Goal: Task Accomplishment & Management: Manage account settings

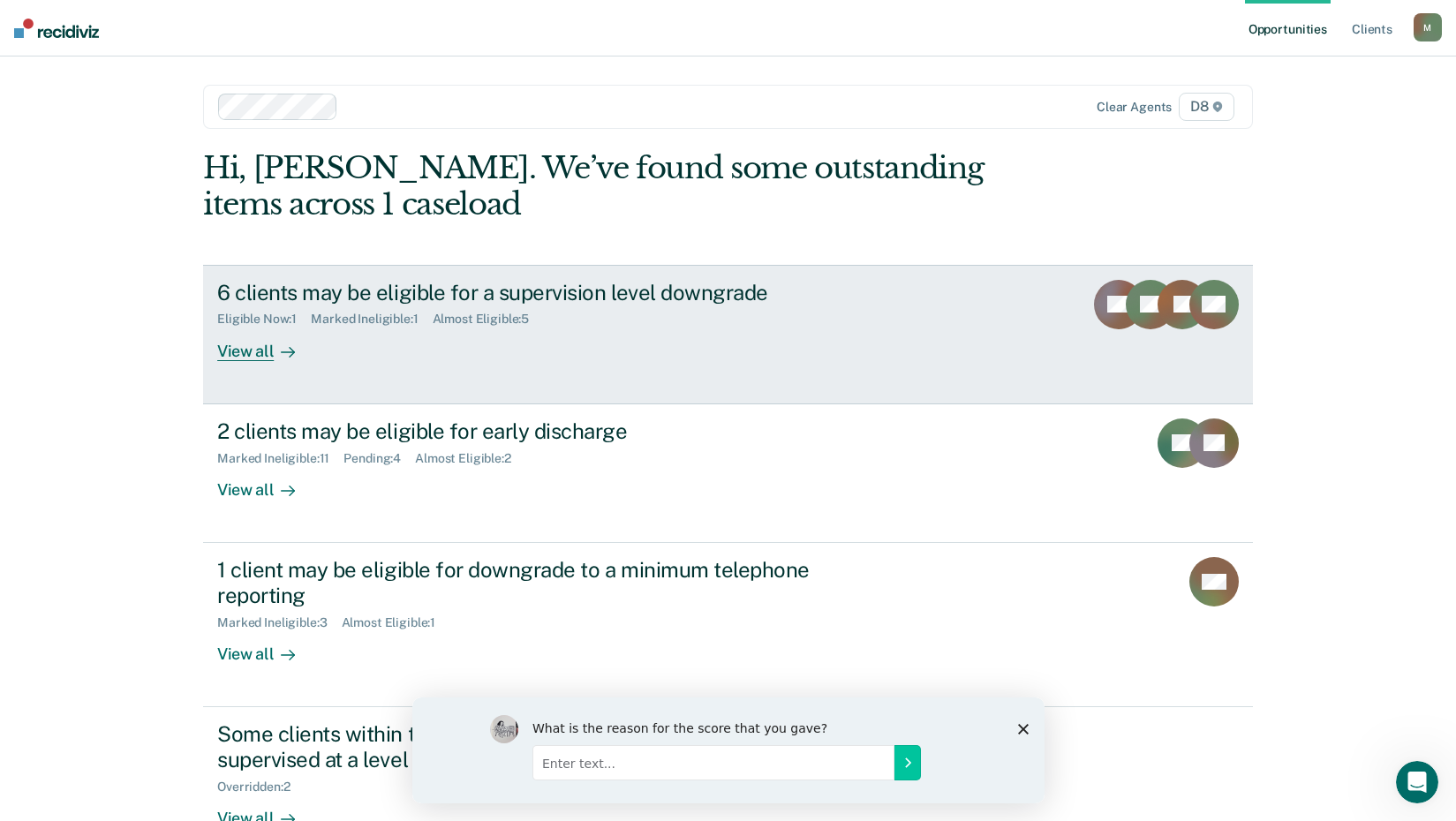
click at [320, 337] on div "6 clients may be eligible for a supervision level downgrade Eligible Now : 1 Ma…" at bounding box center [548, 320] width 662 height 81
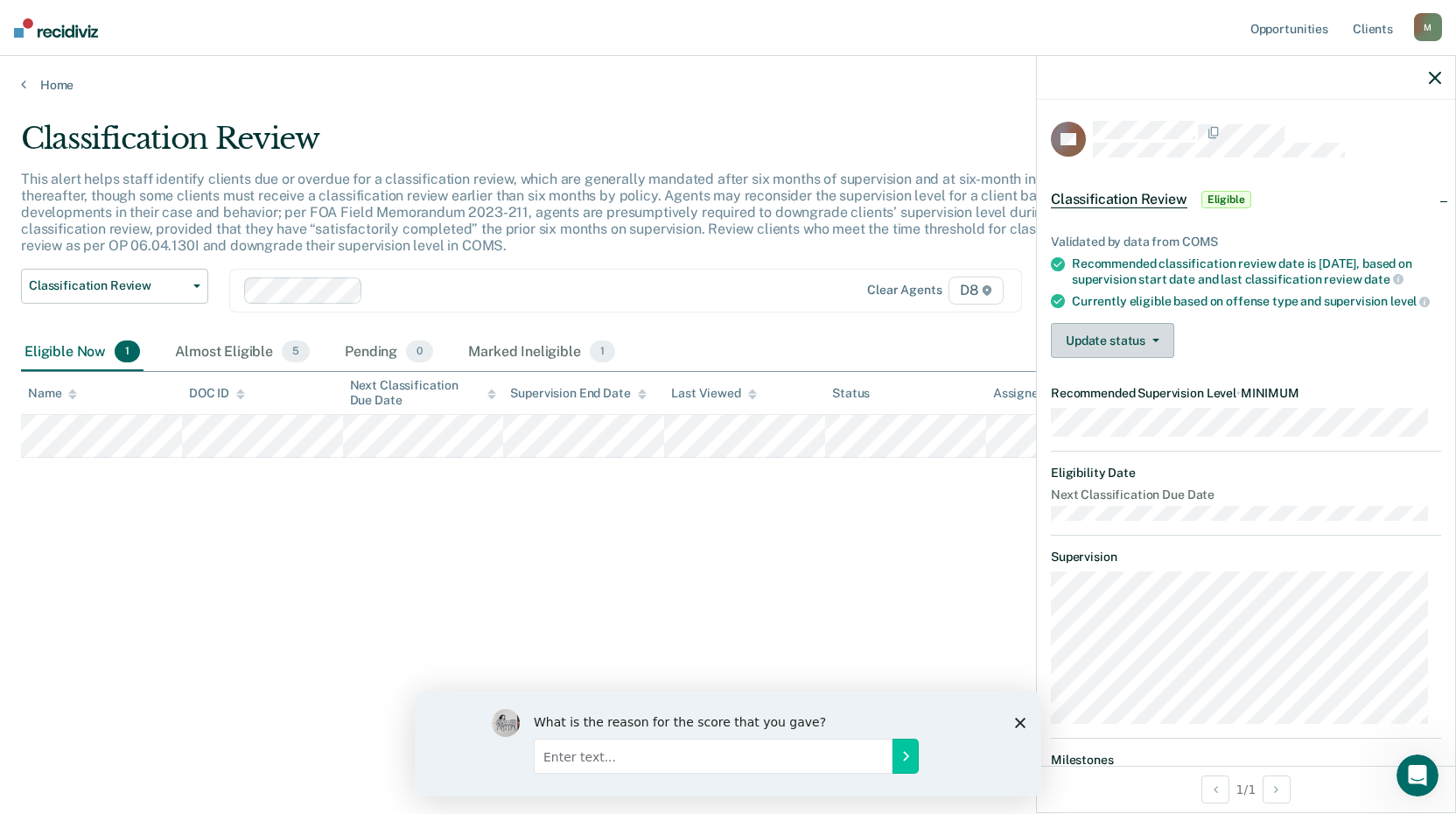
click at [1100, 358] on button "Update status" at bounding box center [1112, 341] width 123 height 35
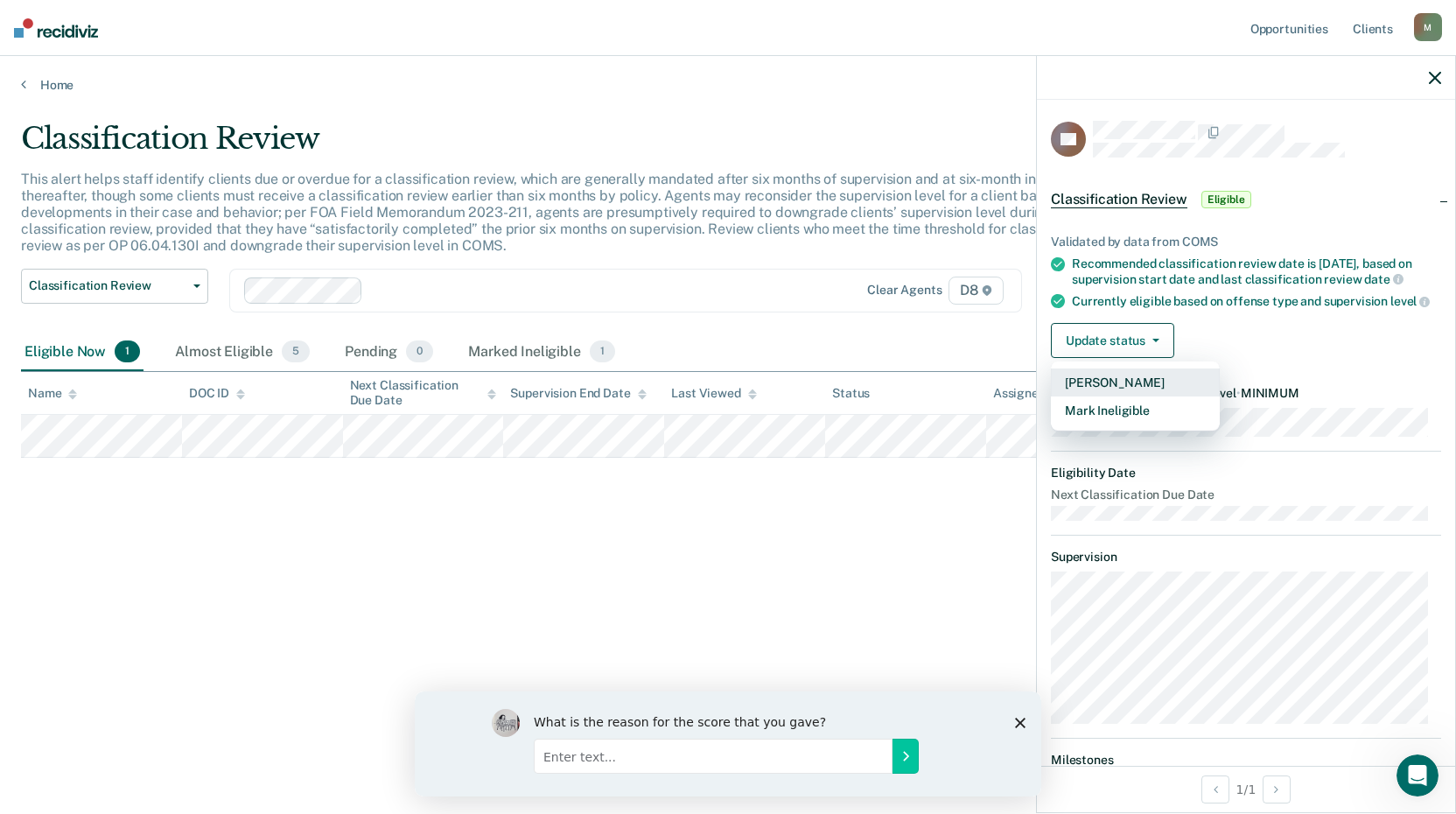
click at [1135, 396] on button "[PERSON_NAME]" at bounding box center [1135, 382] width 169 height 28
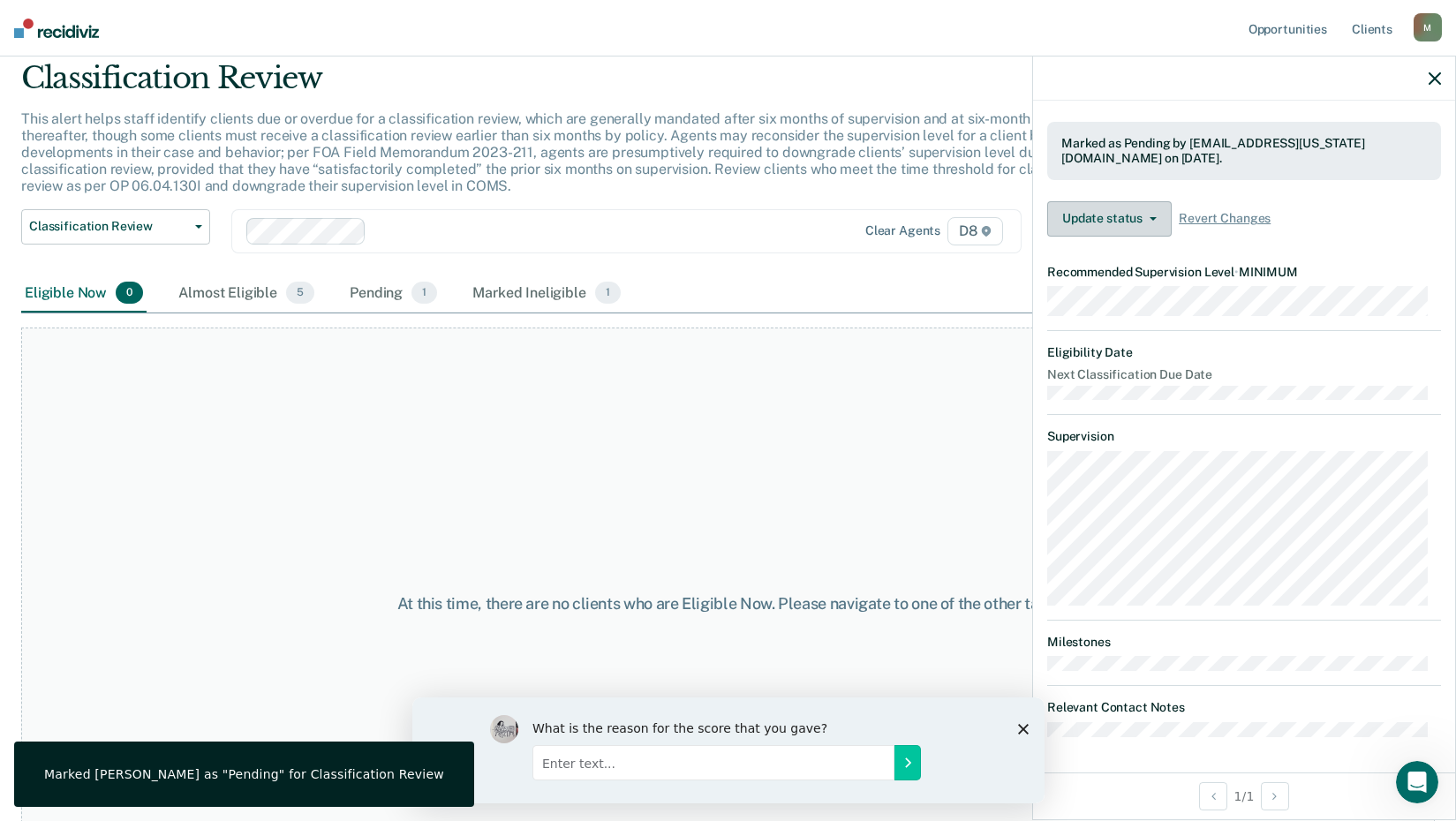
scroll to position [121, 0]
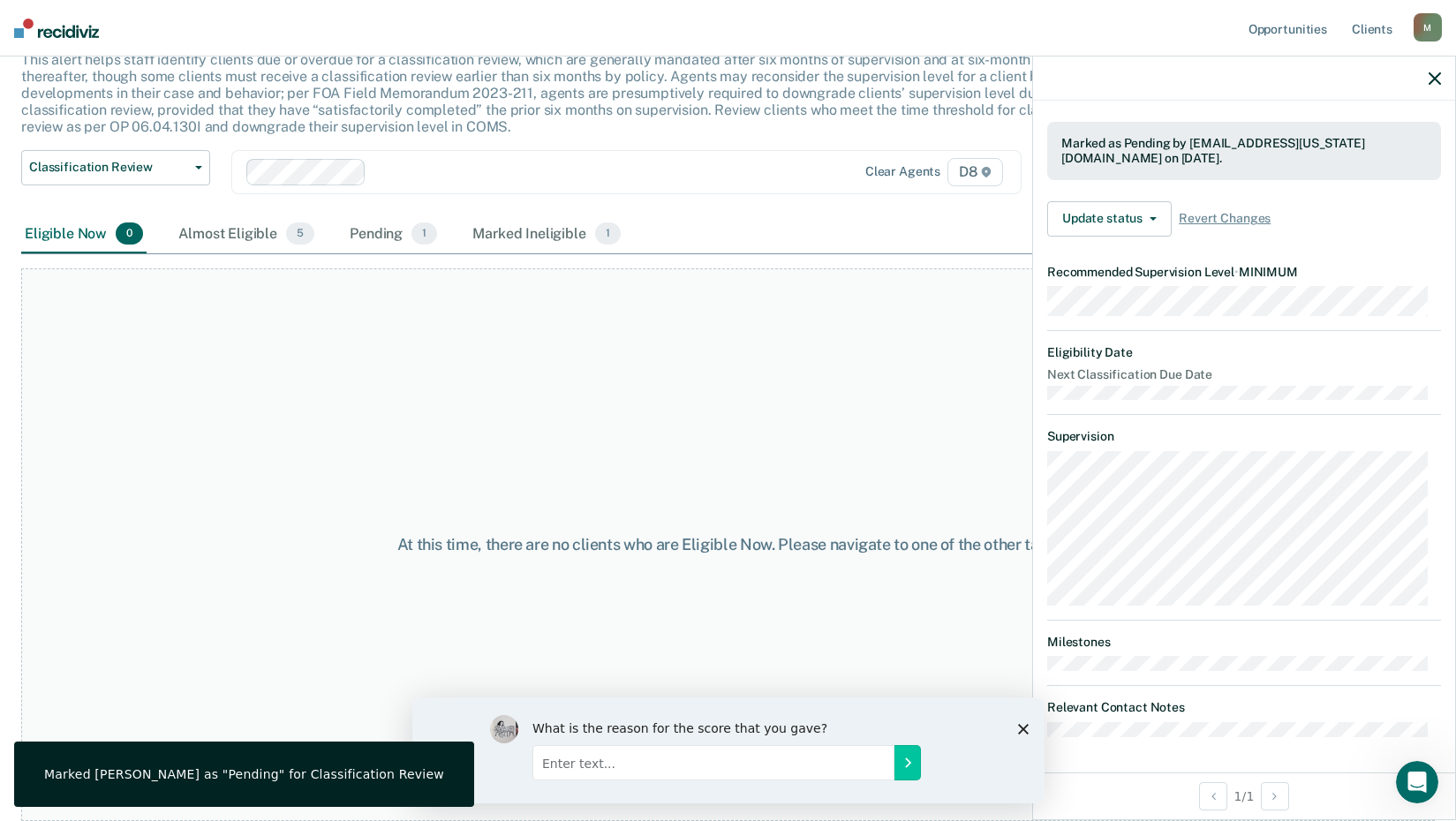
click at [390, 384] on div "At this time, there are no clients who are Eligible Now. Please navigate to one…" at bounding box center [728, 544] width 1413 height 552
click at [1014, 725] on div "What is the reason for the score that you gave?" at bounding box center [728, 749] width 632 height 106
click at [1017, 711] on div "What is the reason for the score that you gave?" at bounding box center [728, 749] width 632 height 106
click at [1020, 711] on div "What is the reason for the score that you gave?" at bounding box center [728, 749] width 632 height 106
click at [1018, 726] on icon "Close survey" at bounding box center [1022, 728] width 11 height 11
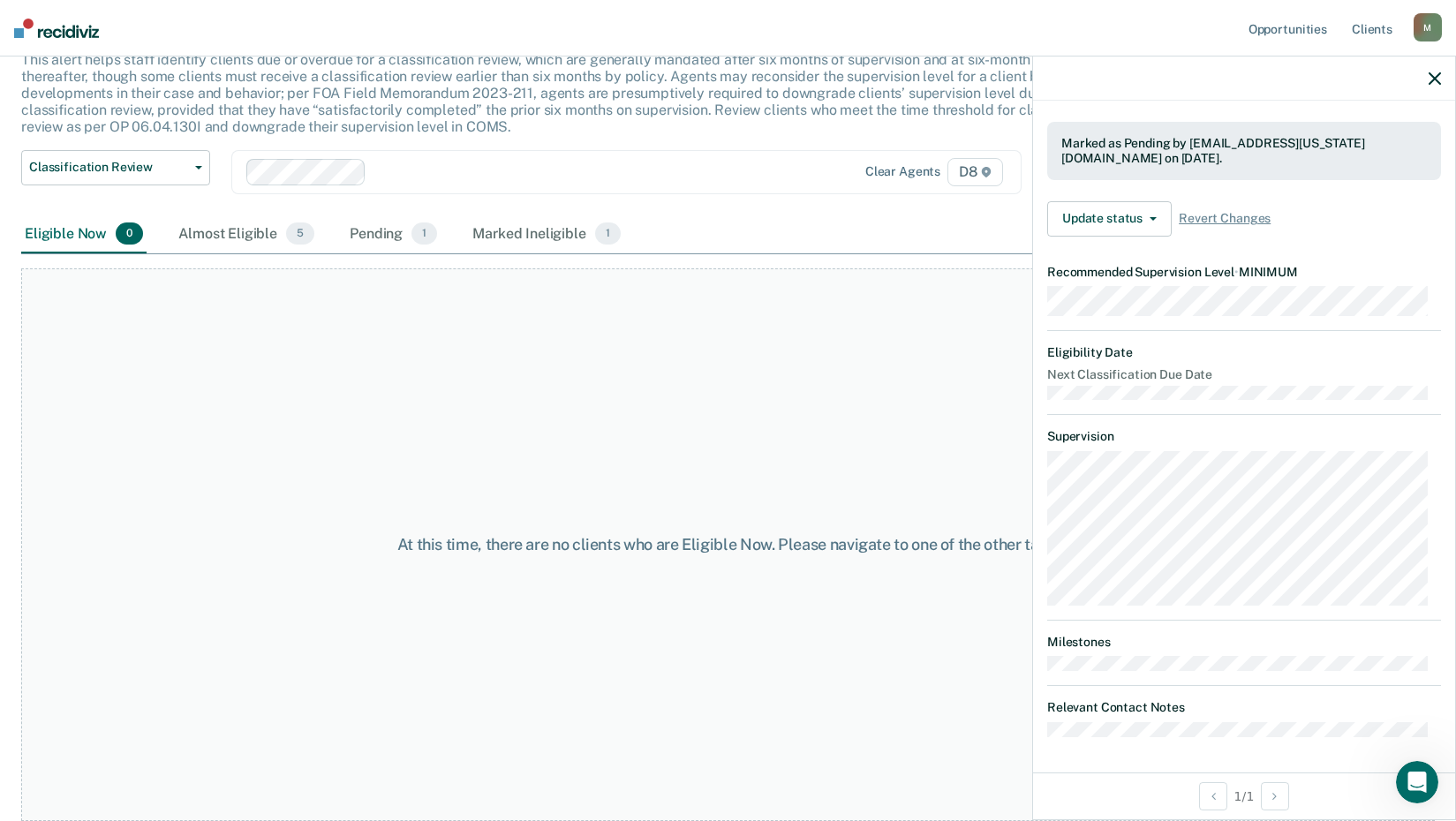
click at [1435, 76] on icon "button" at bounding box center [1435, 79] width 12 height 12
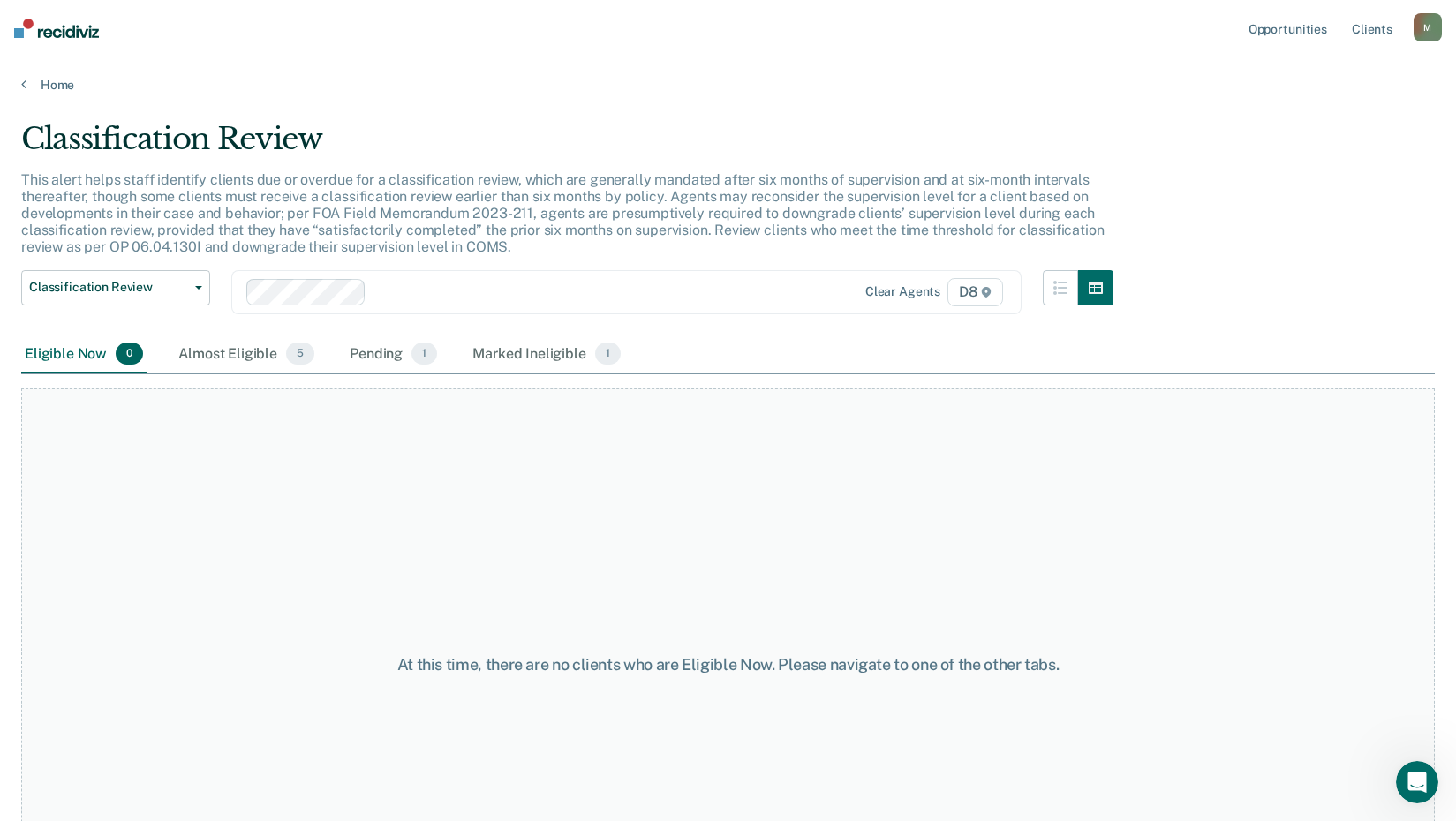
scroll to position [0, 0]
click at [58, 87] on link "Home" at bounding box center [728, 86] width 1413 height 16
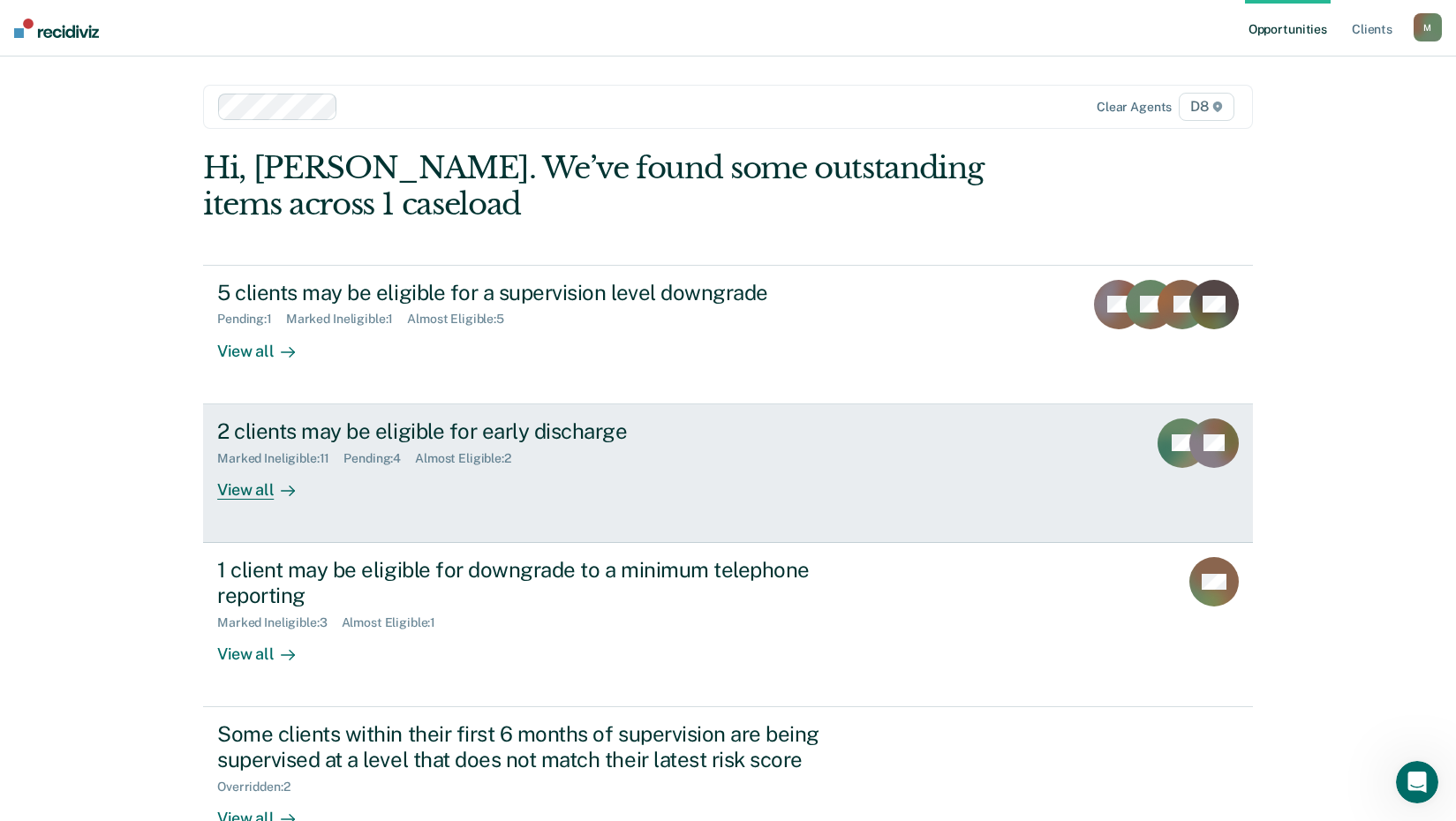
click at [374, 452] on div "Pending : 4" at bounding box center [379, 458] width 71 height 15
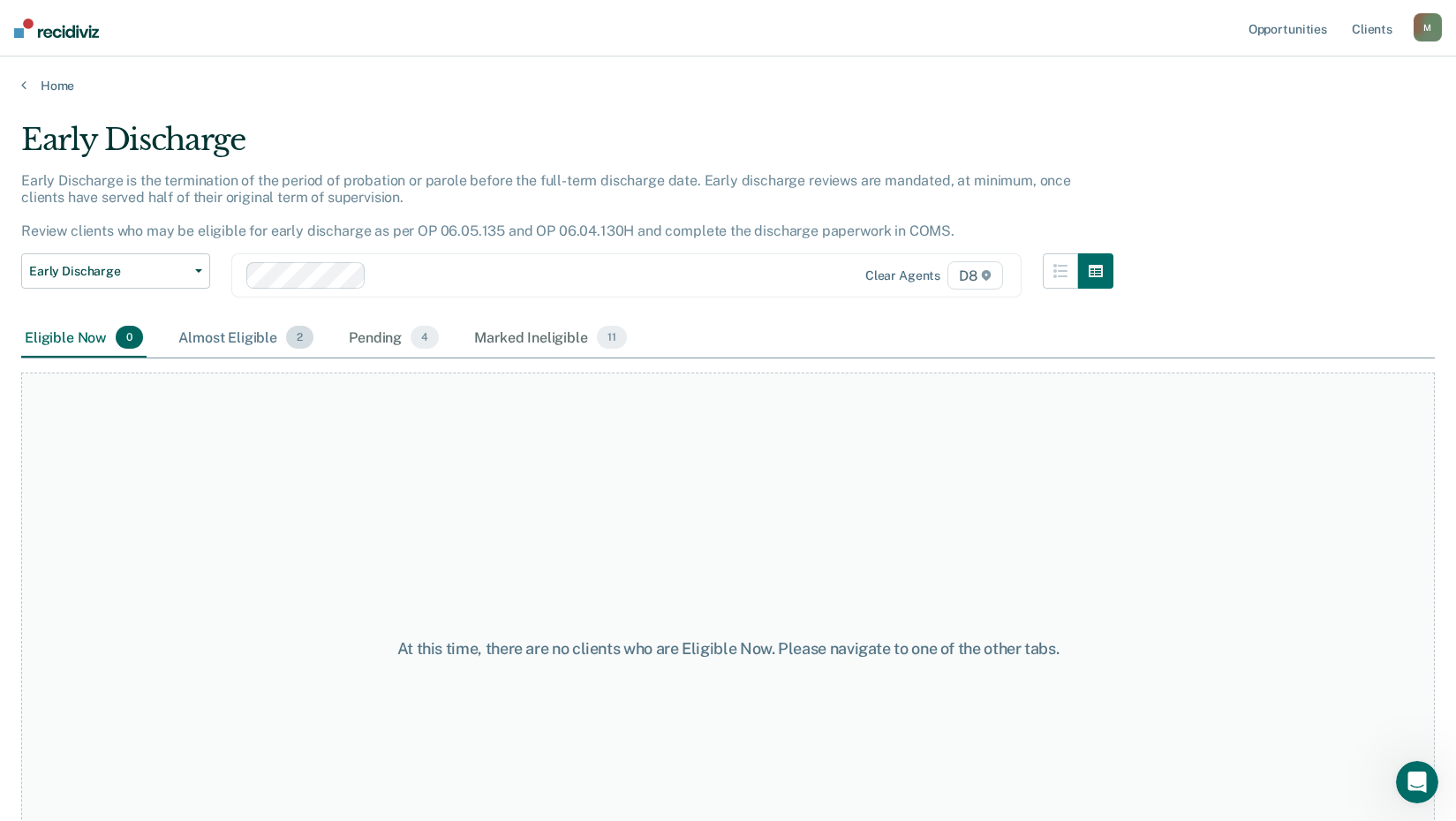
click at [238, 328] on div "Almost Eligible 2" at bounding box center [245, 338] width 142 height 39
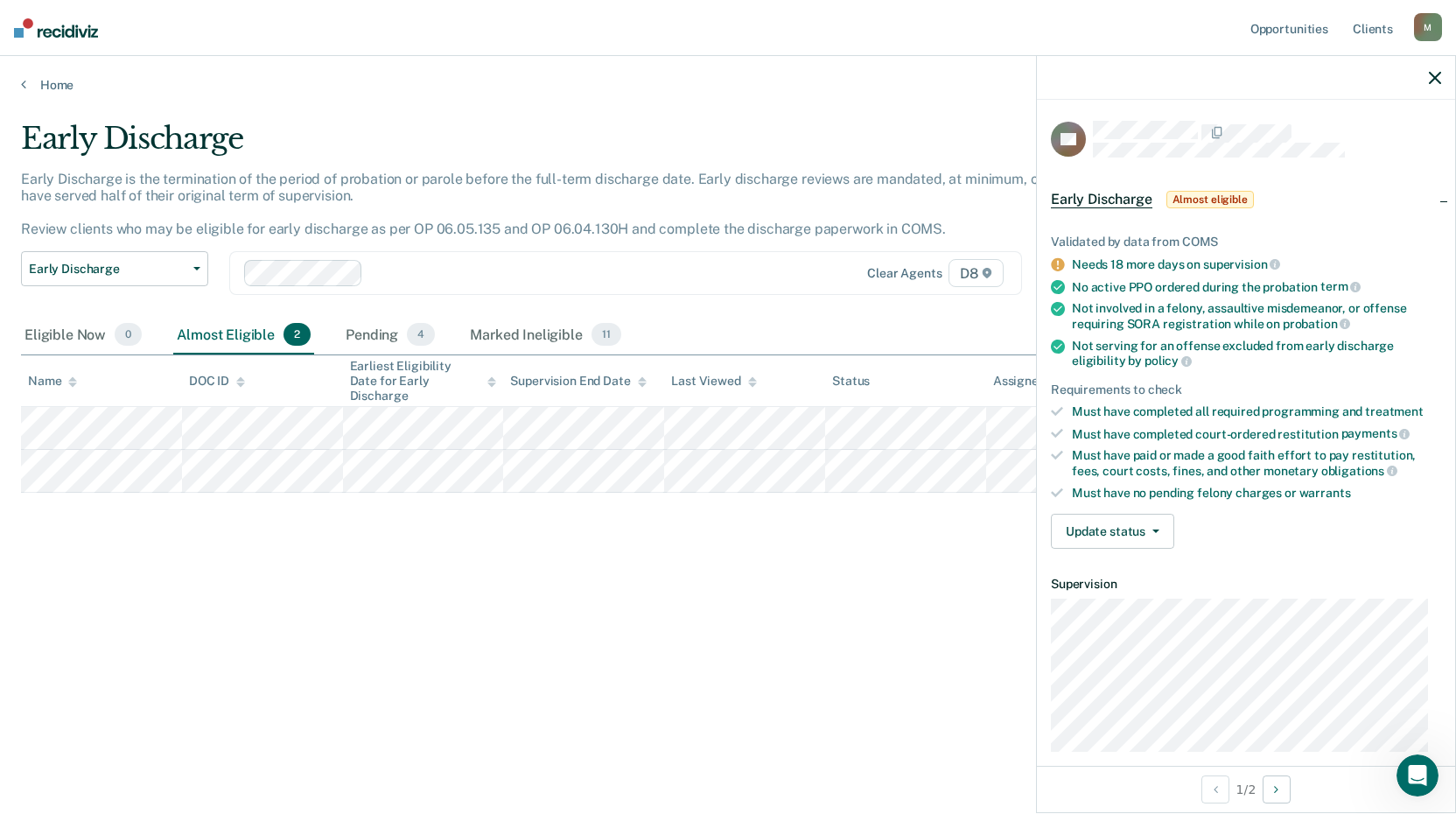
click at [264, 595] on div "Early Discharge Early Discharge is the termination of the period of probation o…" at bounding box center [728, 401] width 1414 height 562
click at [34, 94] on main "Early Discharge Early Discharge is the termination of the period of probation o…" at bounding box center [728, 450] width 1456 height 716
click at [56, 90] on link "Home" at bounding box center [728, 85] width 1414 height 16
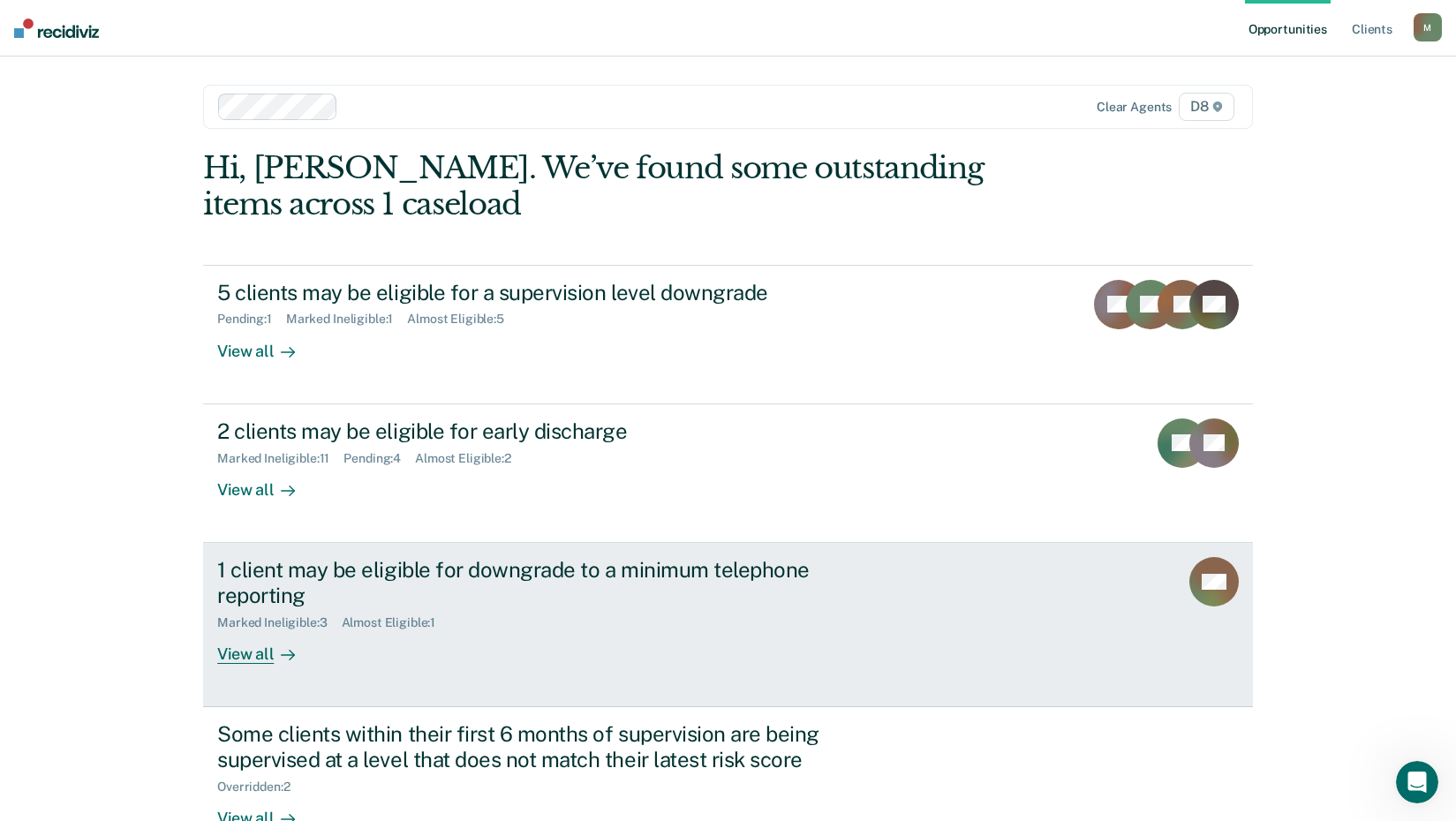
click at [384, 585] on div "1 client may be eligible for downgrade to a minimum telephone reporting" at bounding box center [527, 582] width 620 height 51
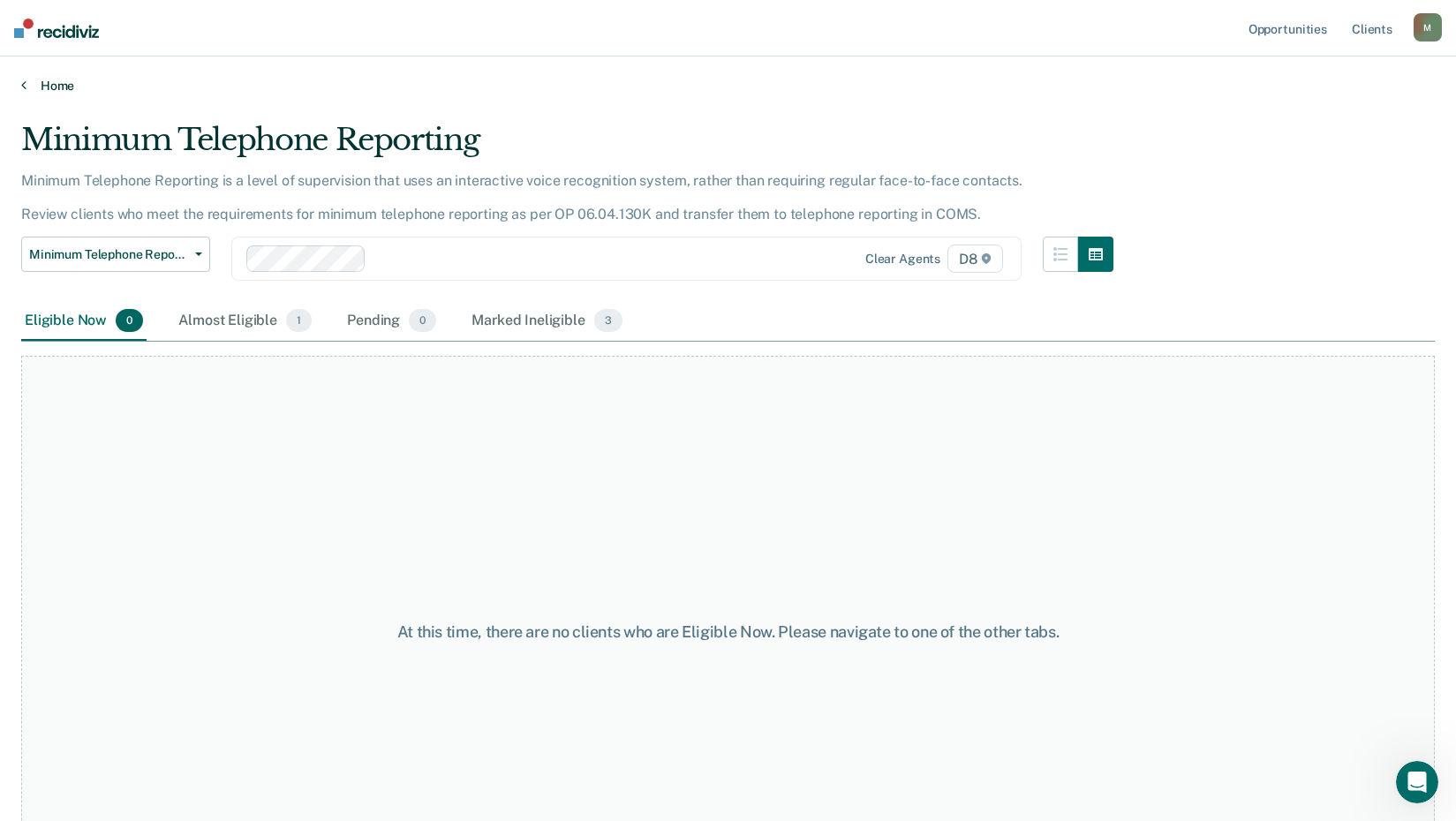
click at [51, 79] on link "Home" at bounding box center [728, 86] width 1413 height 16
